Goal: Transaction & Acquisition: Purchase product/service

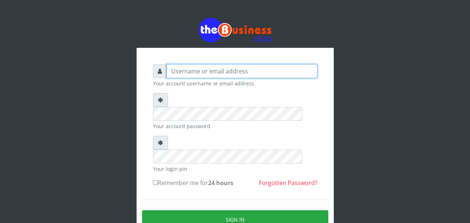
type input "Uchechukstelec"
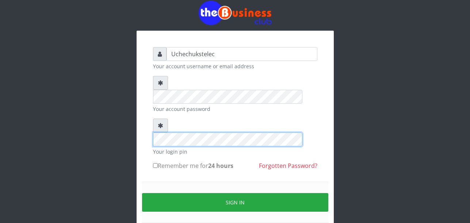
scroll to position [20, 0]
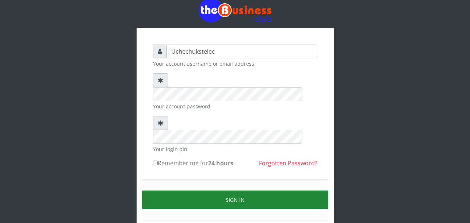
click at [262, 191] on button "Sign in" at bounding box center [235, 200] width 186 height 19
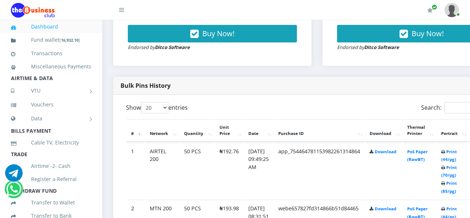
scroll to position [336, 0]
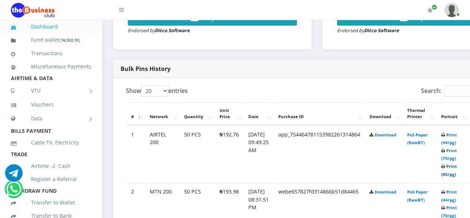
click at [457, 176] on link "Print (85/pg)" at bounding box center [449, 170] width 16 height 14
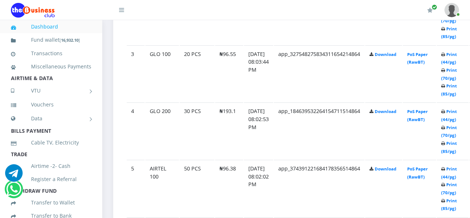
scroll to position [531, 0]
click at [456, 151] on link "Print (85/pg)" at bounding box center [449, 146] width 16 height 14
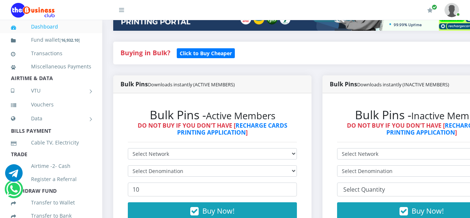
scroll to position [147, 0]
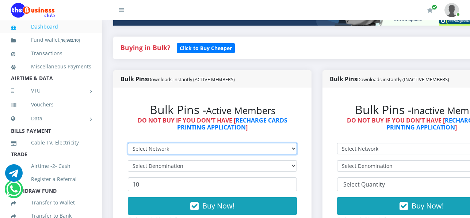
click at [192, 150] on select "Select Network MTN Globacom 9Mobile Airtel" at bounding box center [212, 148] width 169 height 11
select select "Airtel"
click at [128, 144] on select "Select Network MTN Globacom 9Mobile Airtel" at bounding box center [212, 148] width 169 height 11
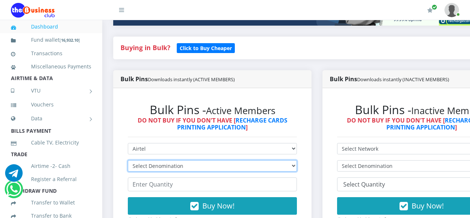
click at [200, 170] on select "Select Denomination Airtel NGN100 - ₦96.38 Airtel NGN200 - ₦192.76 Airtel NGN50…" at bounding box center [212, 165] width 169 height 11
select select "96.38-100"
click at [128, 161] on select "Select Denomination Airtel NGN100 - ₦96.38 Airtel NGN200 - ₦192.76 Airtel NGN50…" at bounding box center [212, 165] width 169 height 11
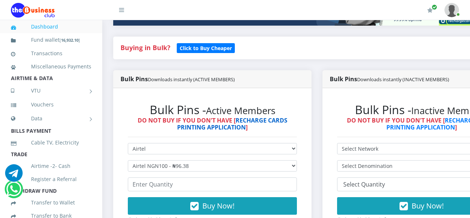
click at [189, 125] on link "RECHARGE CARDS PRINTING APPLICATION" at bounding box center [232, 123] width 110 height 15
click at [190, 124] on link "RECHARGE CARDS PRINTING APPLICATION" at bounding box center [232, 123] width 110 height 15
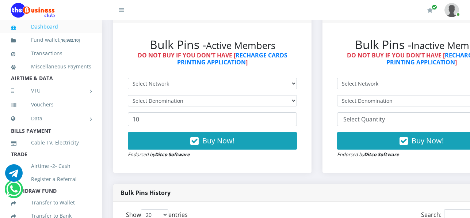
scroll to position [214, 0]
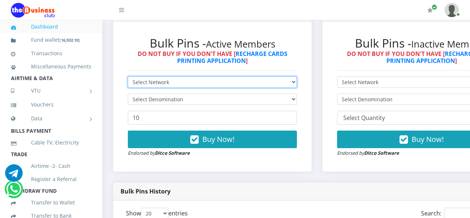
click at [193, 81] on select "Select Network MTN Globacom 9Mobile Airtel" at bounding box center [212, 81] width 169 height 11
select select "Airtel"
click at [128, 78] on select "Select Network MTN Globacom 9Mobile Airtel" at bounding box center [212, 81] width 169 height 11
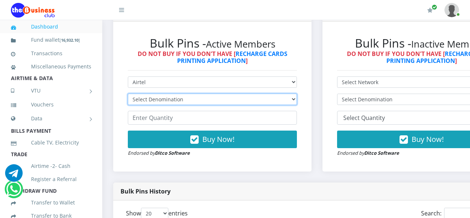
click at [200, 100] on select "Select Denomination Airtel NGN100 - ₦96.38 Airtel NGN200 - ₦192.76 Airtel NGN50…" at bounding box center [212, 98] width 169 height 11
select select "192.76-200"
click at [128, 95] on select "Select Denomination Airtel NGN100 - ₦96.38 Airtel NGN200 - ₦192.76 Airtel NGN50…" at bounding box center [212, 98] width 169 height 11
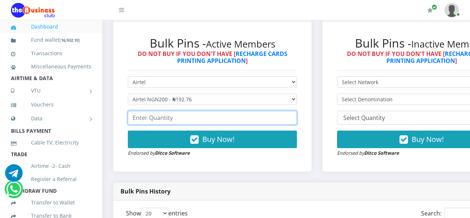
click at [194, 118] on input "number" at bounding box center [212, 118] width 169 height 14
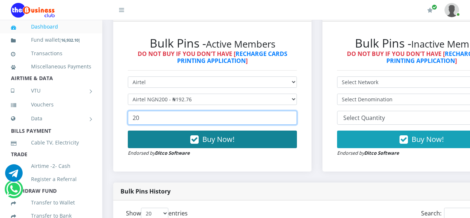
type input "20"
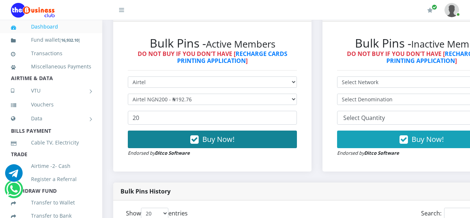
click at [238, 138] on button "Buy Now!" at bounding box center [212, 139] width 169 height 18
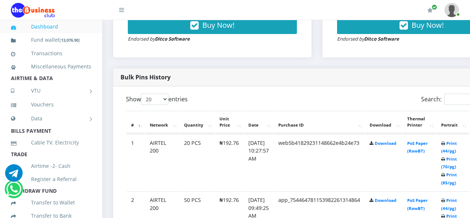
scroll to position [335, 0]
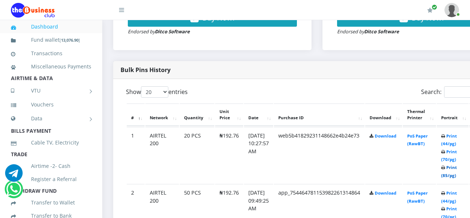
click at [457, 176] on link "Print (85/pg)" at bounding box center [449, 171] width 16 height 14
